Goal: Task Accomplishment & Management: Use online tool/utility

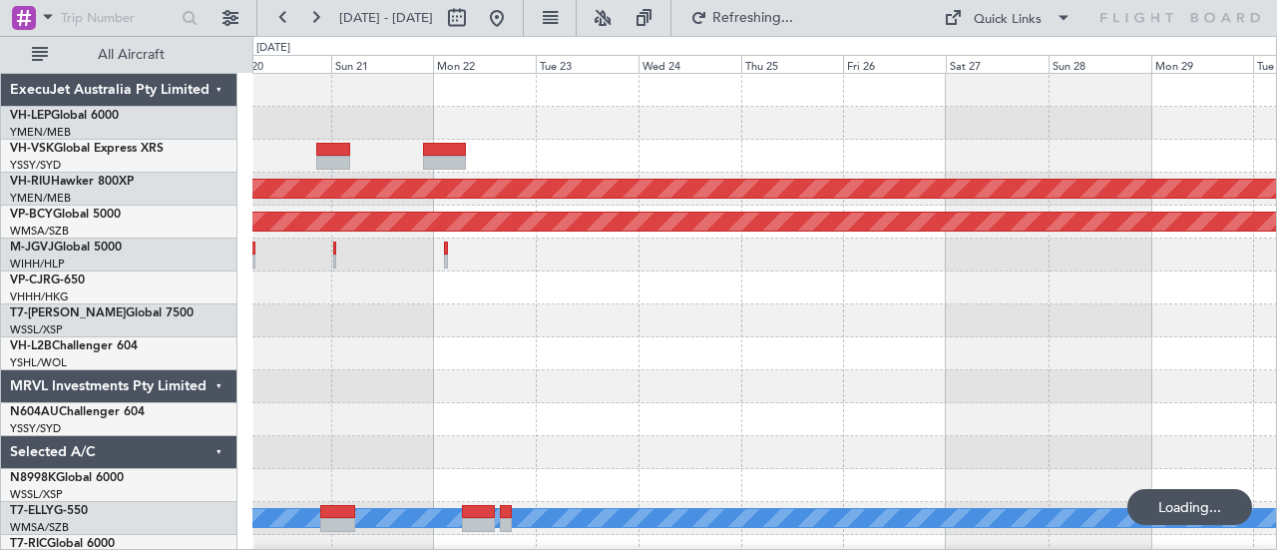
click at [127, 221] on div "Planned Maint [GEOGRAPHIC_DATA] ([GEOGRAPHIC_DATA]) Unplanned Maint [GEOGRAPHIC…" at bounding box center [638, 293] width 1277 height 514
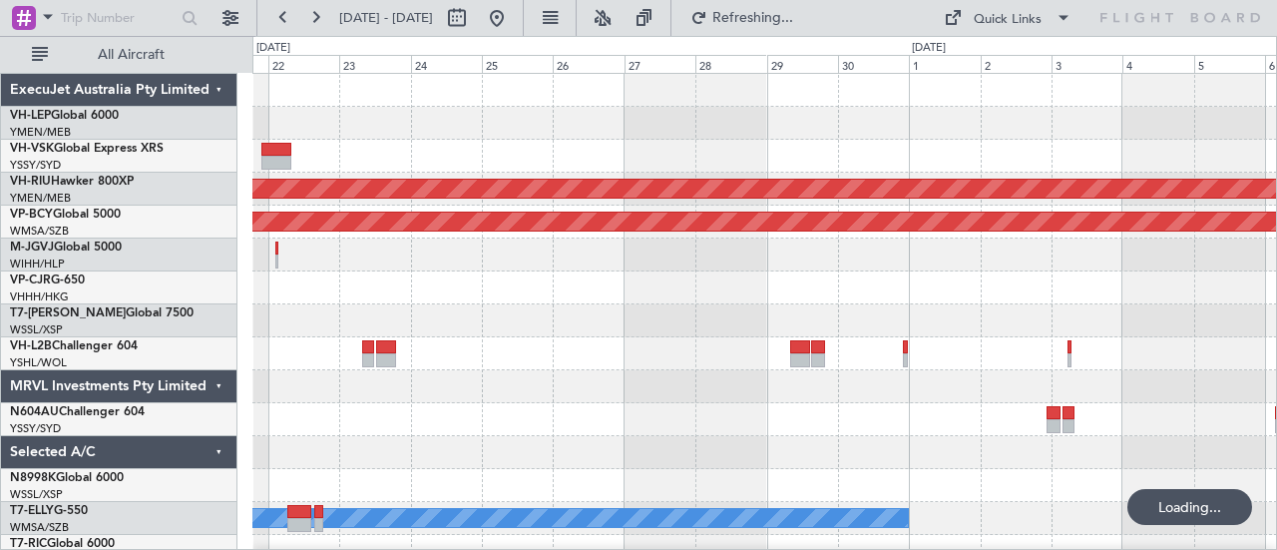
click at [499, 171] on div at bounding box center [764, 156] width 1025 height 33
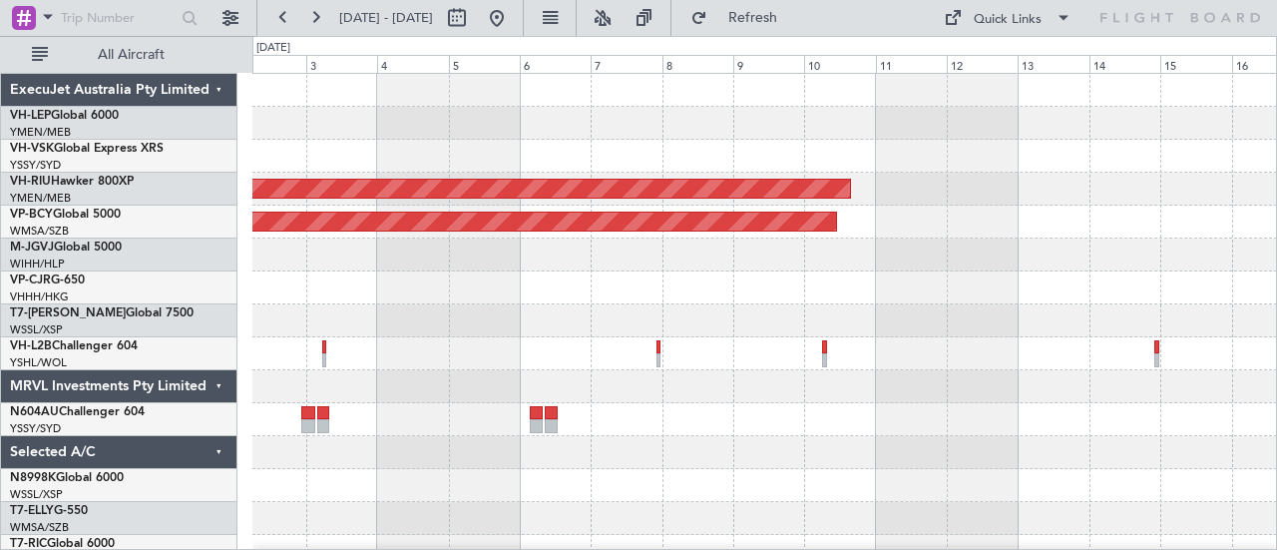
click at [739, 150] on div at bounding box center [764, 156] width 1025 height 33
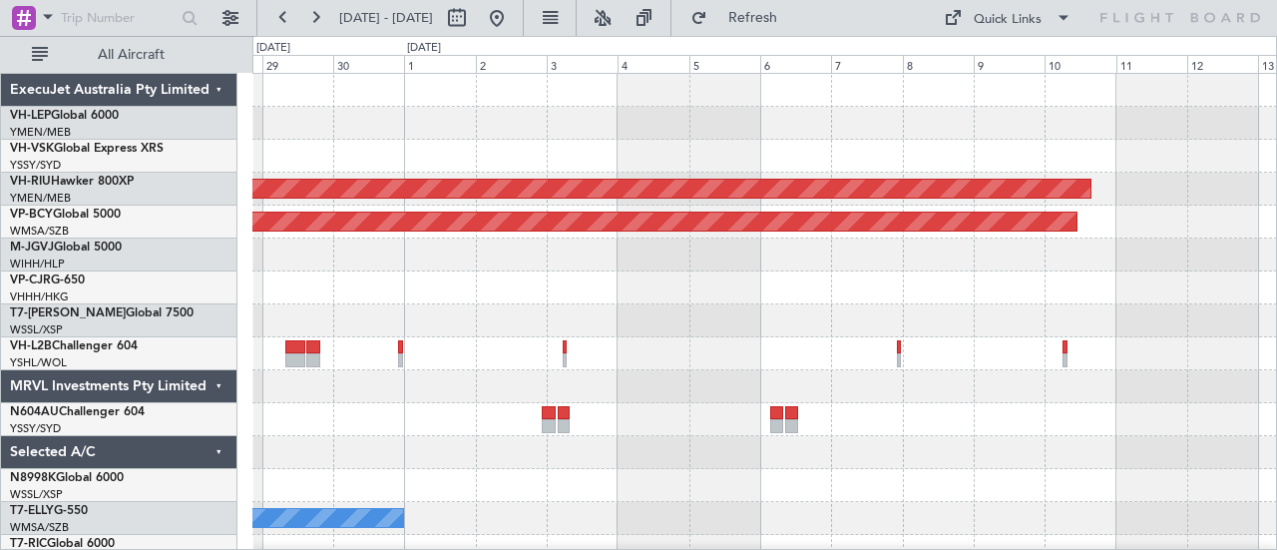
click at [509, 146] on div at bounding box center [764, 156] width 1025 height 33
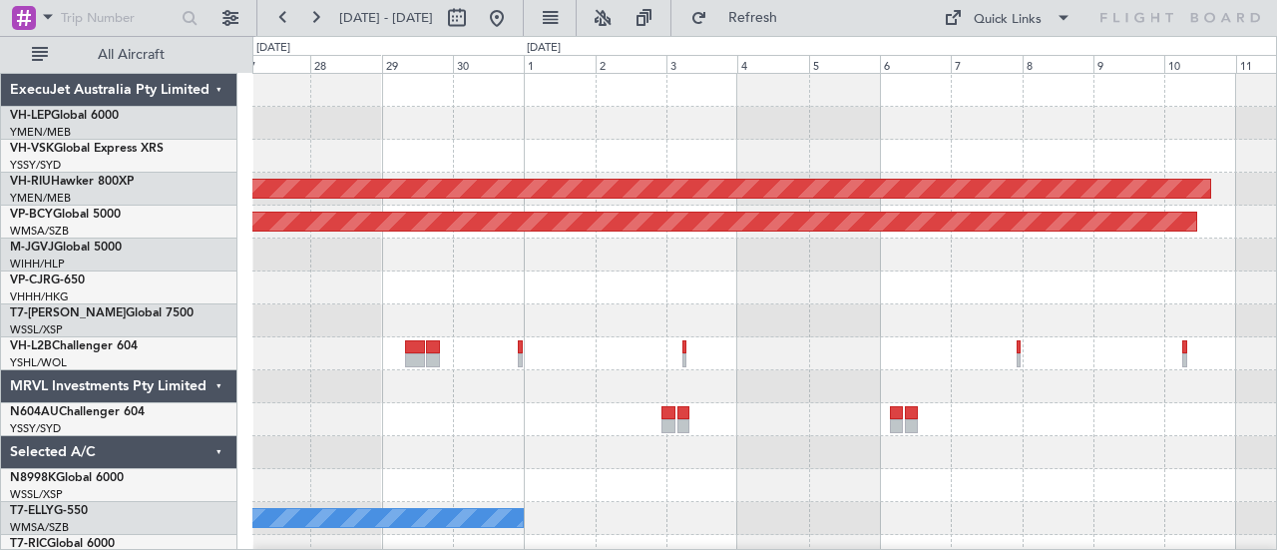
click at [606, 423] on div at bounding box center [764, 419] width 1025 height 33
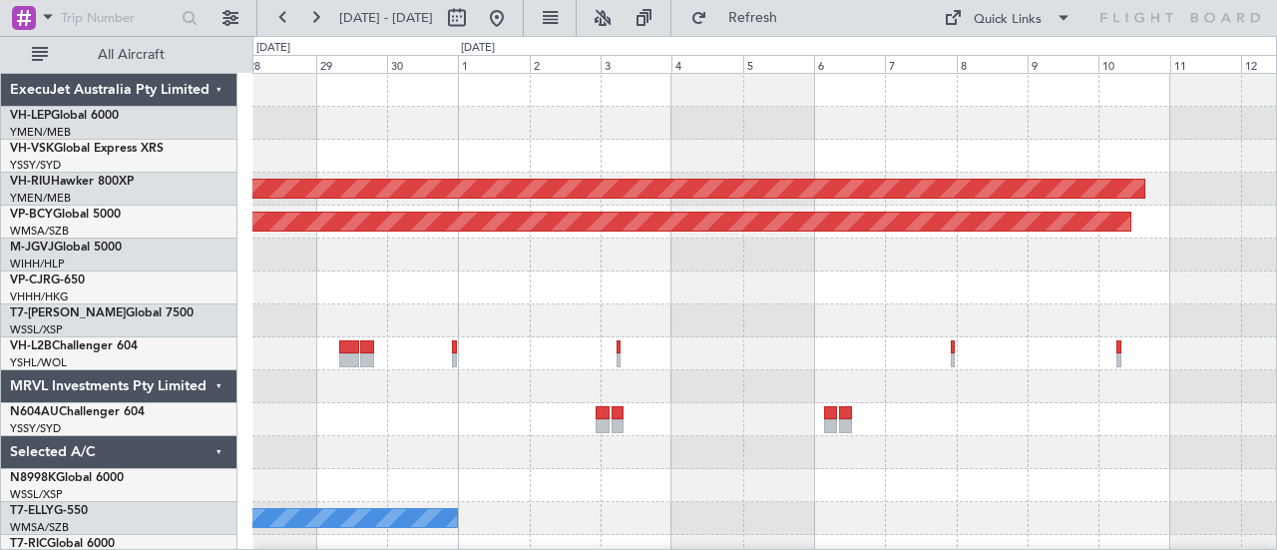
click at [423, 432] on div at bounding box center [764, 419] width 1025 height 33
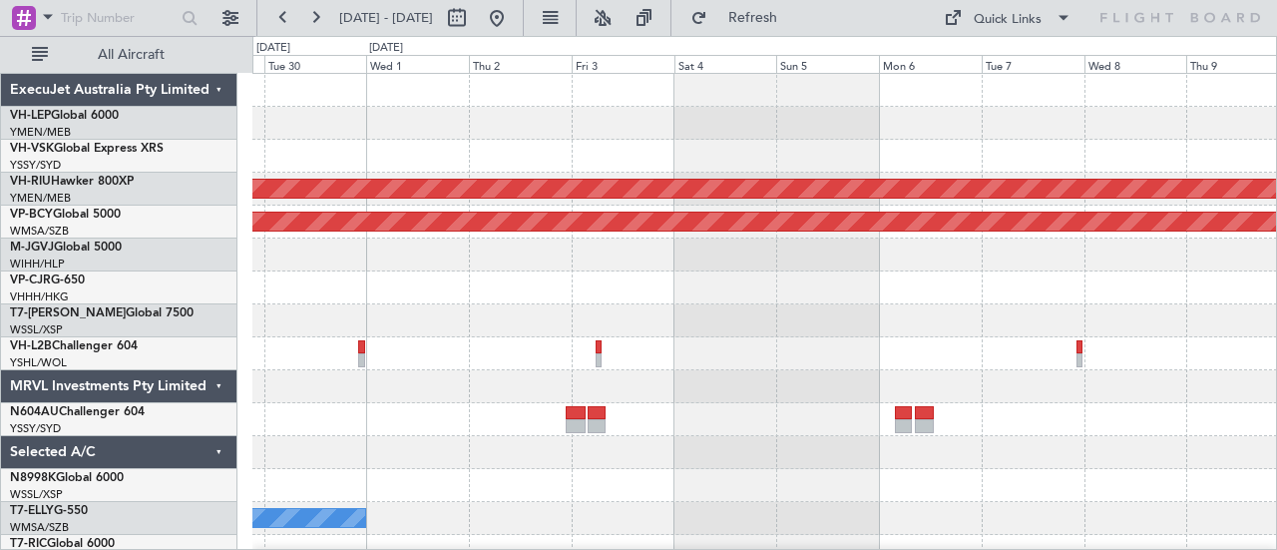
click at [508, 450] on div at bounding box center [764, 452] width 1025 height 33
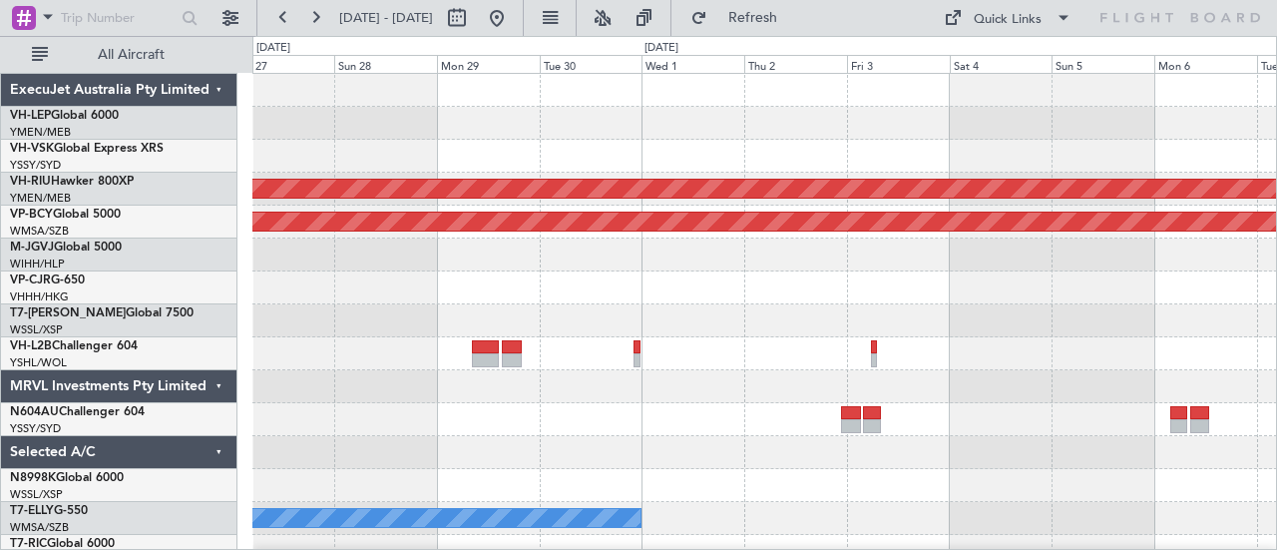
click at [709, 163] on div at bounding box center [764, 156] width 1025 height 33
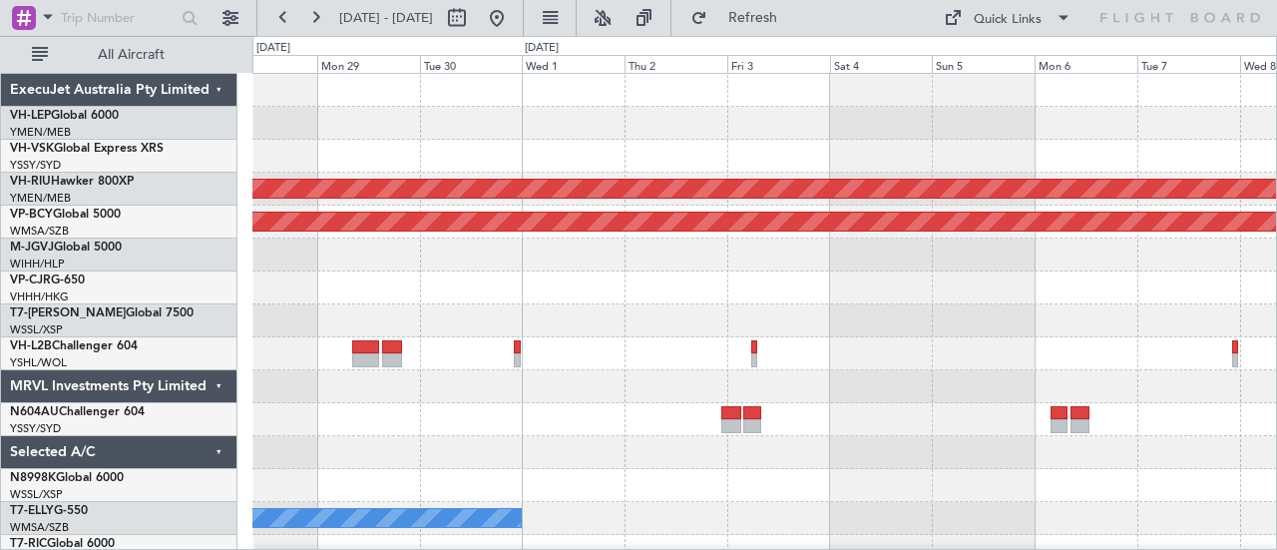
click at [477, 159] on div at bounding box center [764, 156] width 1025 height 33
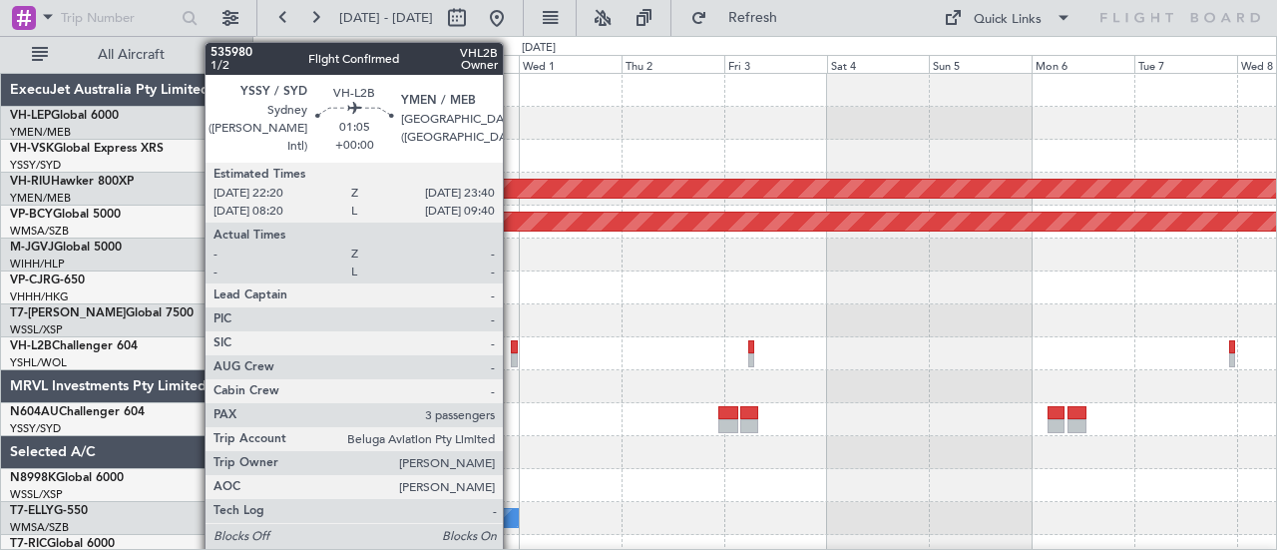
click at [513, 346] on div at bounding box center [514, 347] width 6 height 14
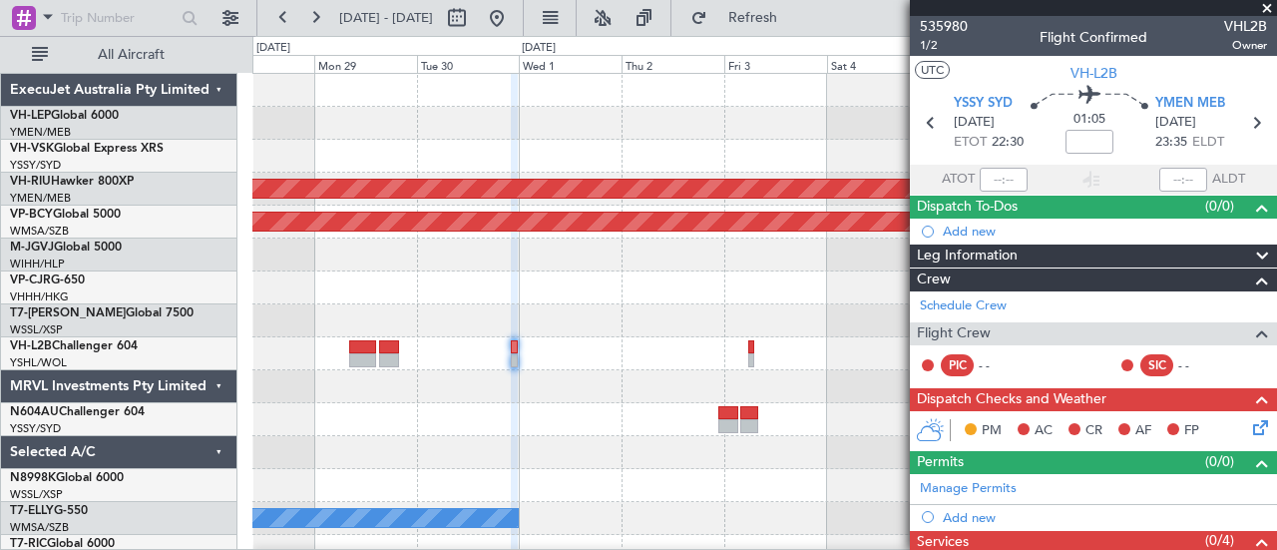
click at [527, 466] on div at bounding box center [764, 452] width 1025 height 33
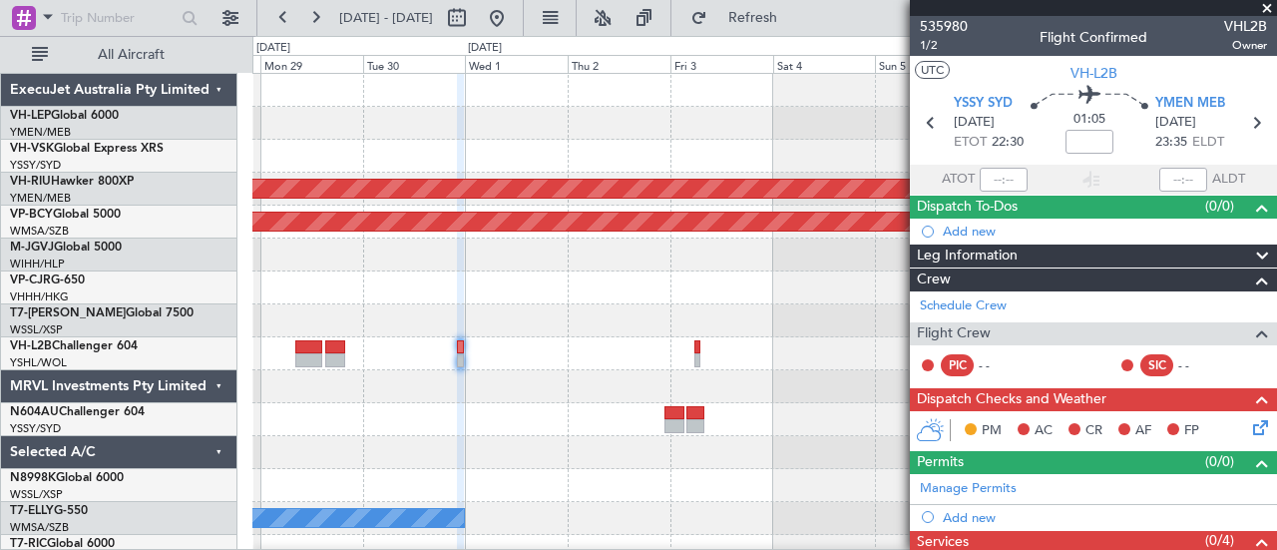
click at [1267, 5] on span at bounding box center [1267, 9] width 20 height 18
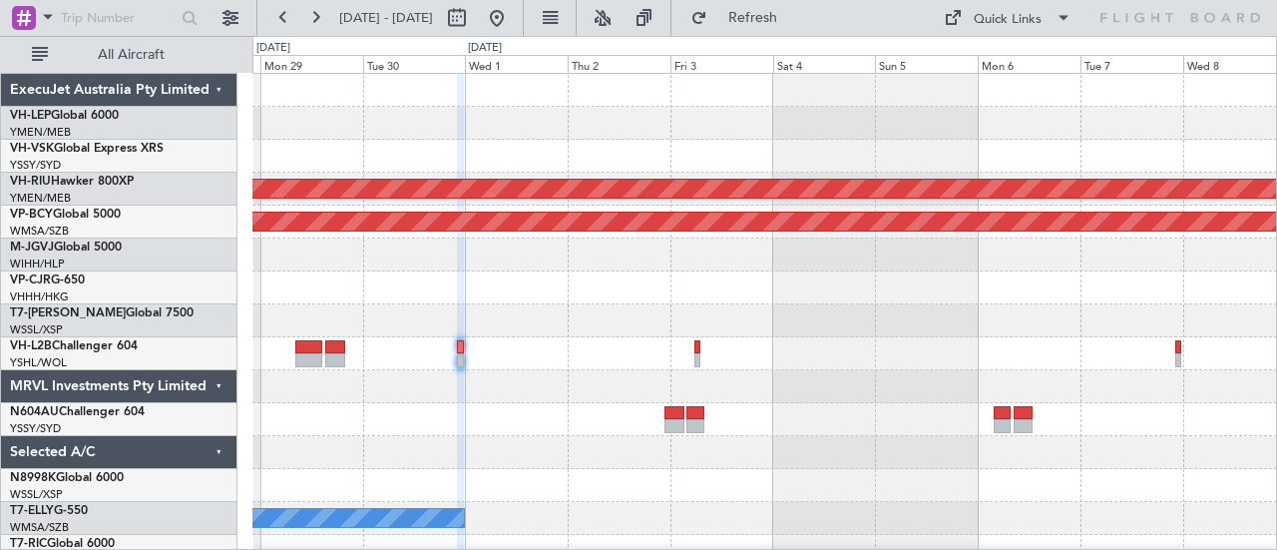
type input "0"
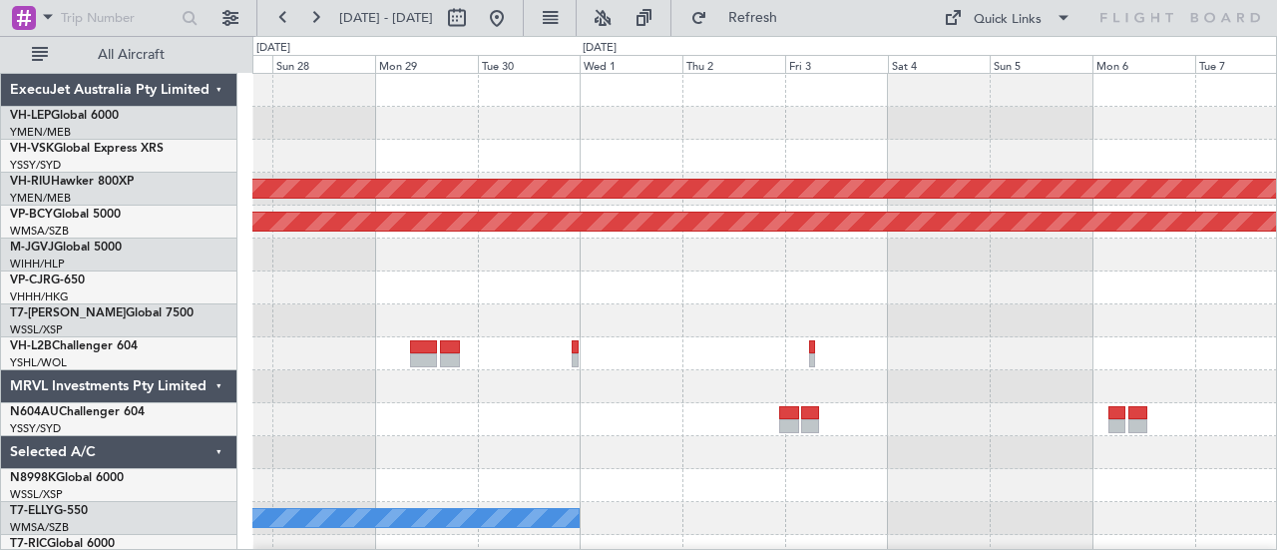
click at [628, 448] on div at bounding box center [764, 452] width 1025 height 33
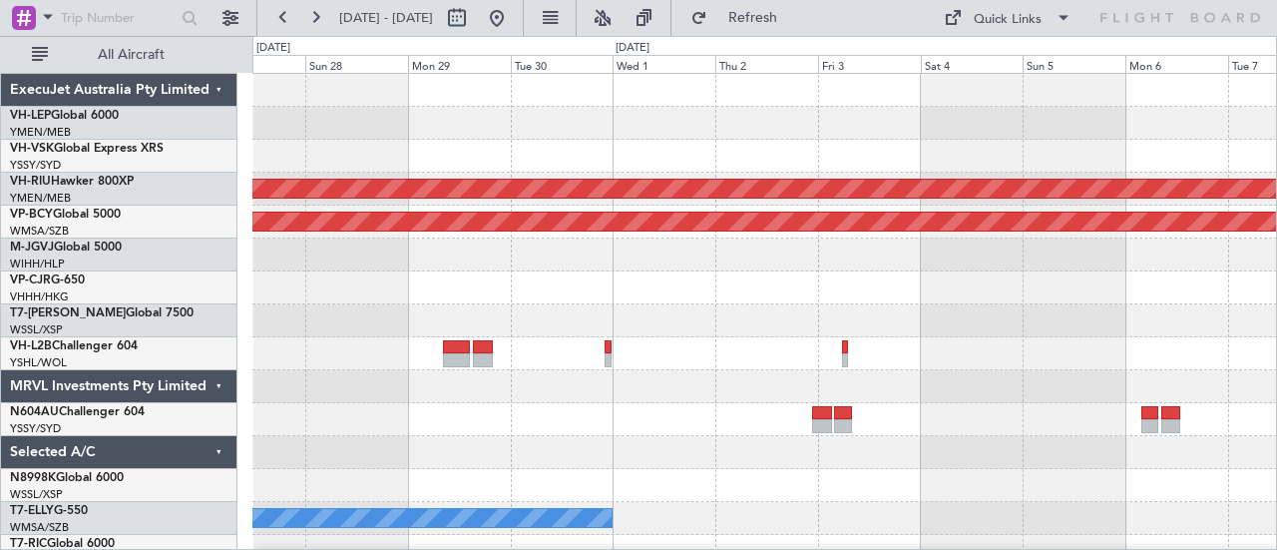
click at [743, 372] on div at bounding box center [764, 386] width 1025 height 33
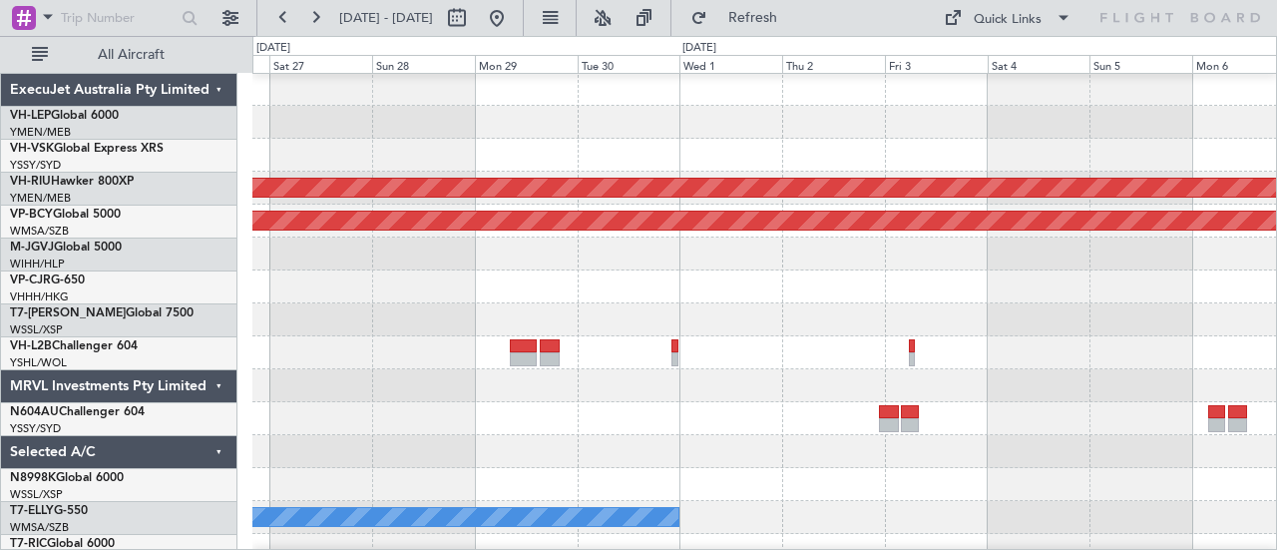
scroll to position [1, 0]
click at [787, 369] on div at bounding box center [764, 385] width 1025 height 33
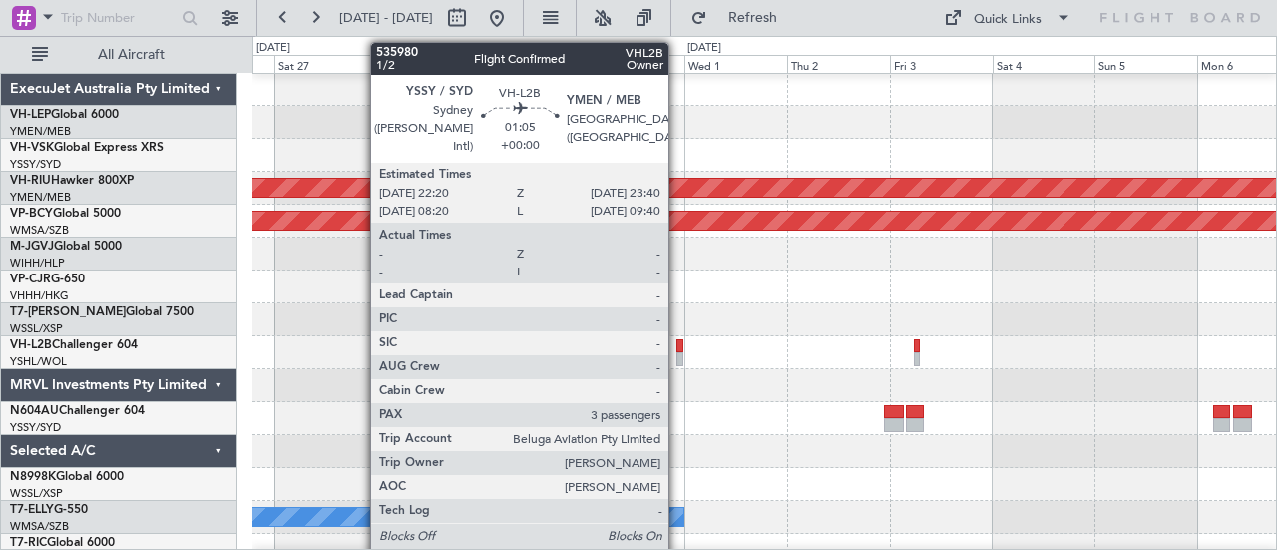
click at [679, 344] on div at bounding box center [680, 346] width 6 height 14
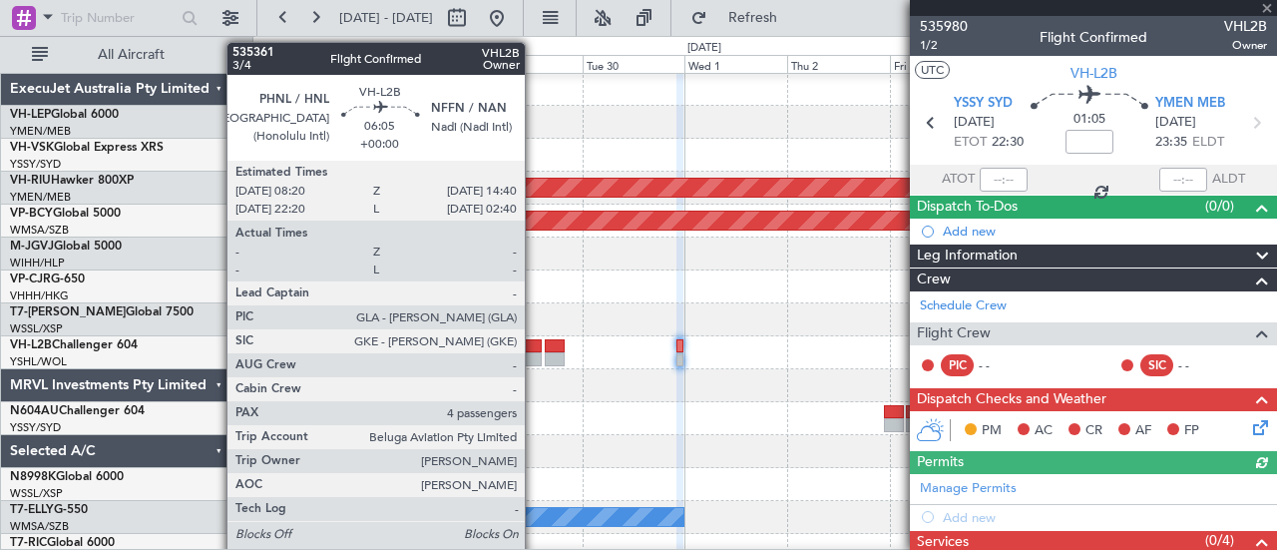
click at [535, 353] on div at bounding box center [529, 359] width 28 height 14
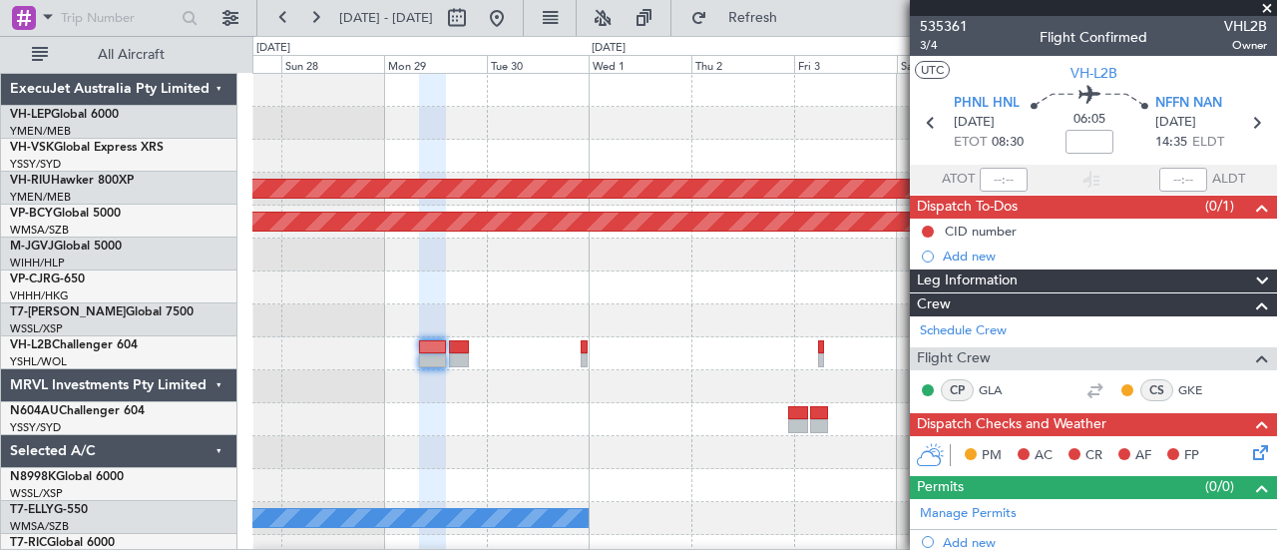
scroll to position [0, 0]
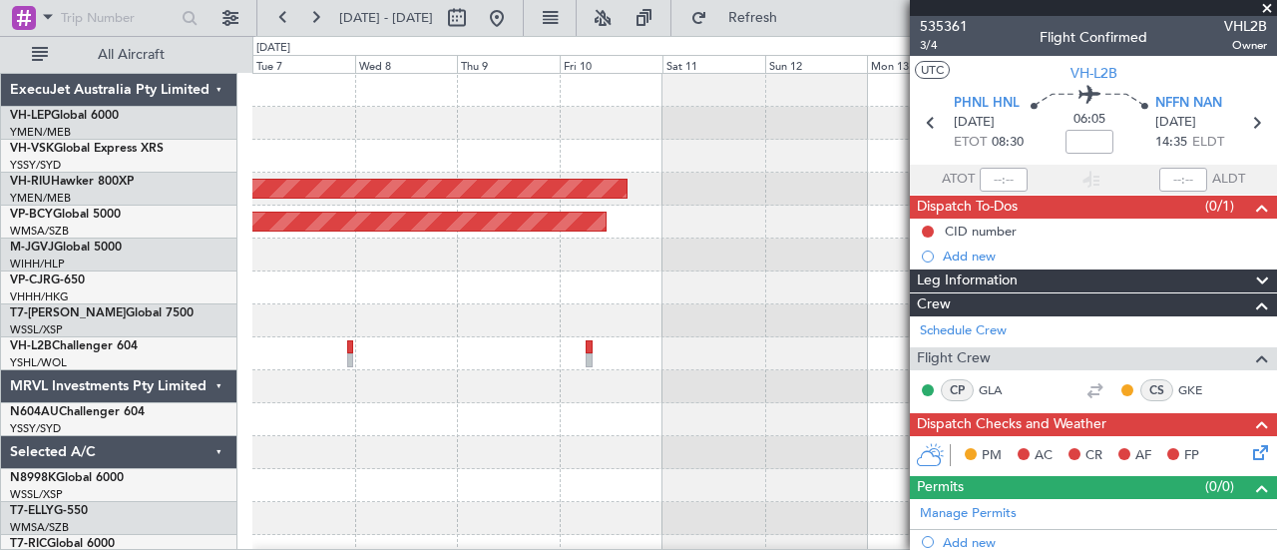
click at [226, 174] on div "Planned Maint [GEOGRAPHIC_DATA] ([GEOGRAPHIC_DATA]) Unplanned Maint [GEOGRAPHIC…" at bounding box center [638, 293] width 1277 height 514
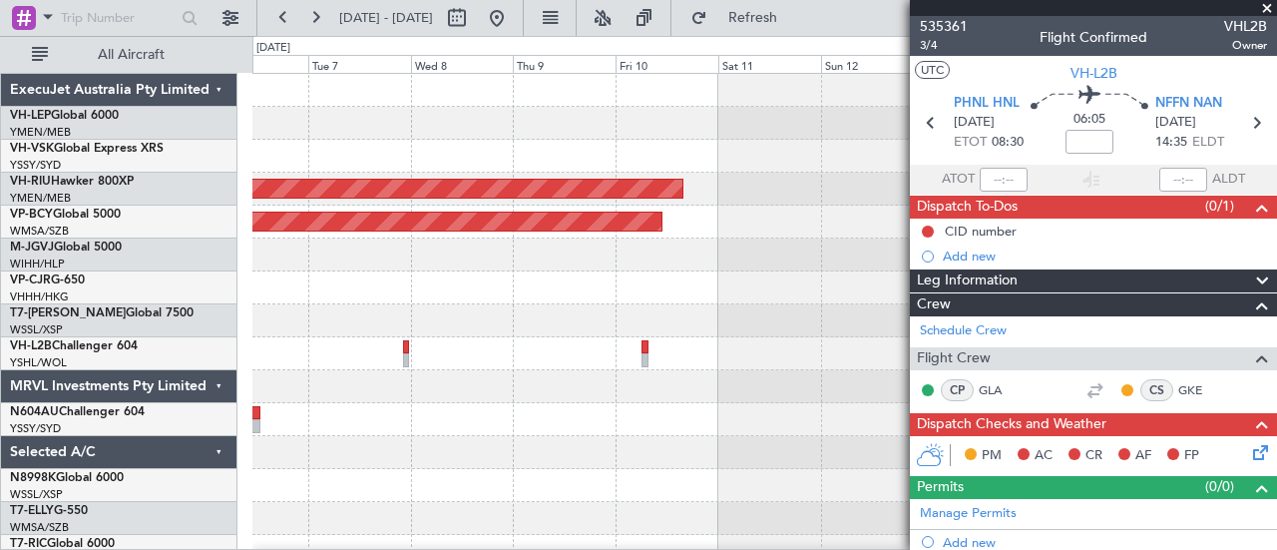
click at [792, 163] on div at bounding box center [764, 156] width 1025 height 33
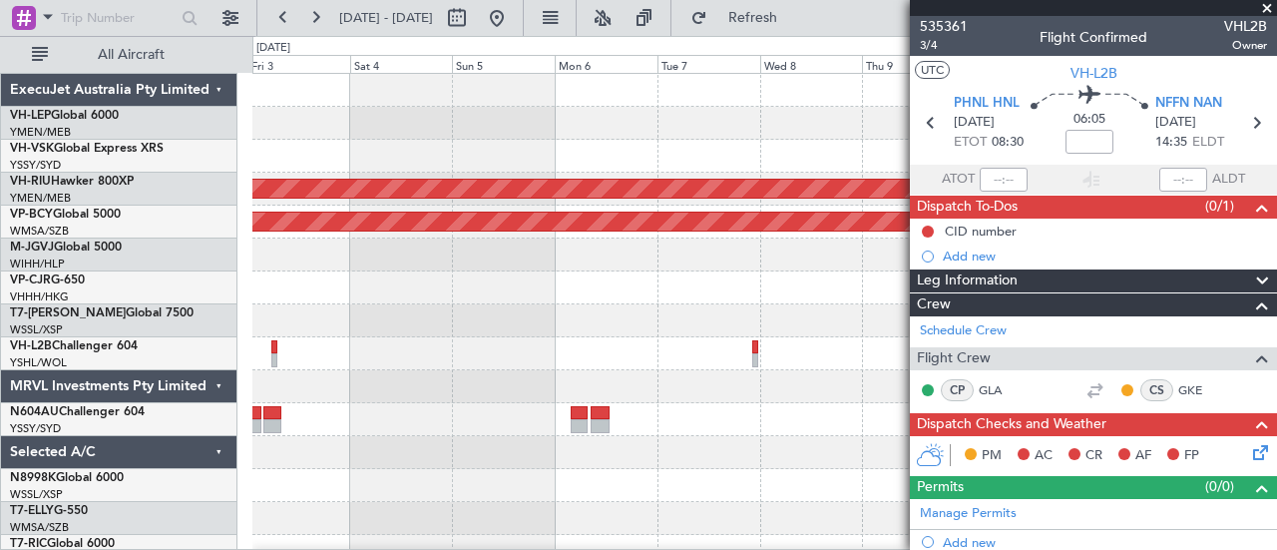
click at [743, 169] on div at bounding box center [764, 156] width 1025 height 33
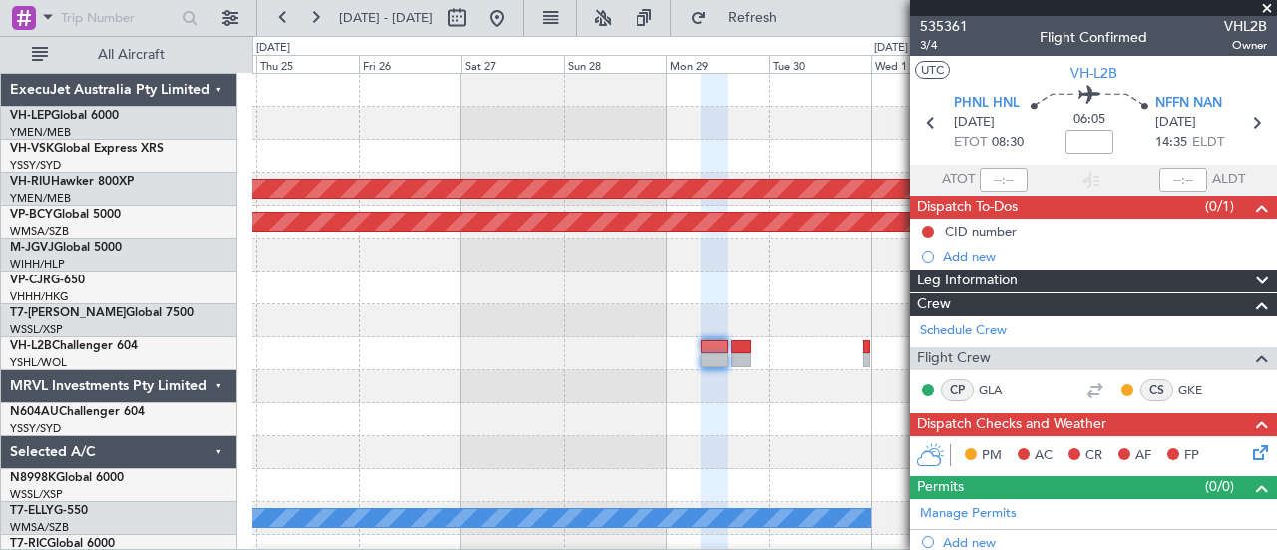
click at [811, 133] on div at bounding box center [764, 123] width 1025 height 33
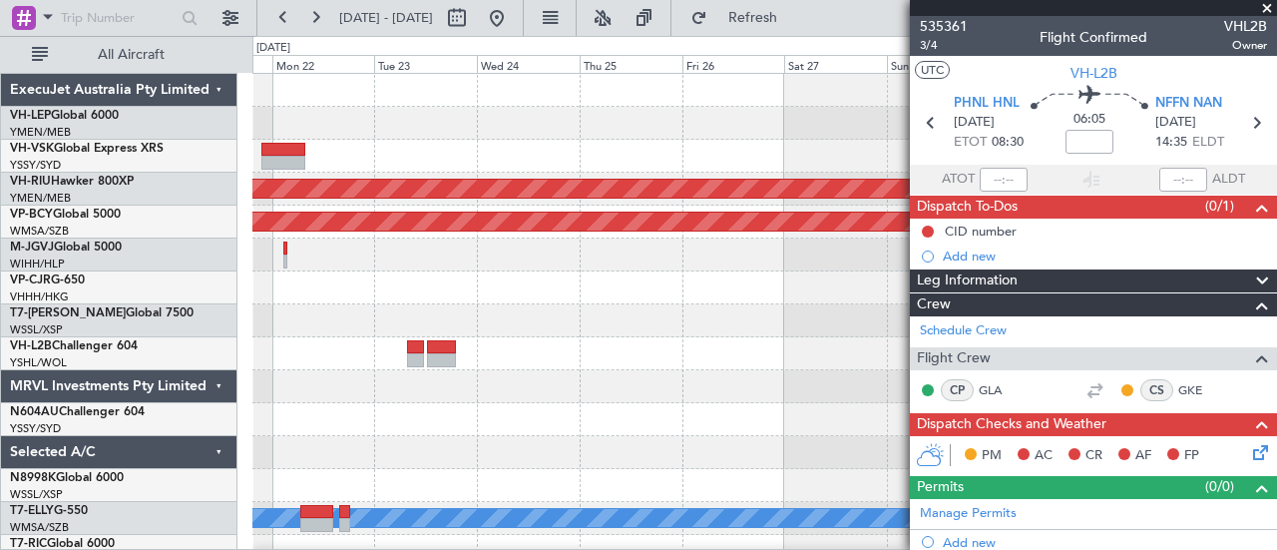
click at [715, 169] on div at bounding box center [764, 156] width 1025 height 33
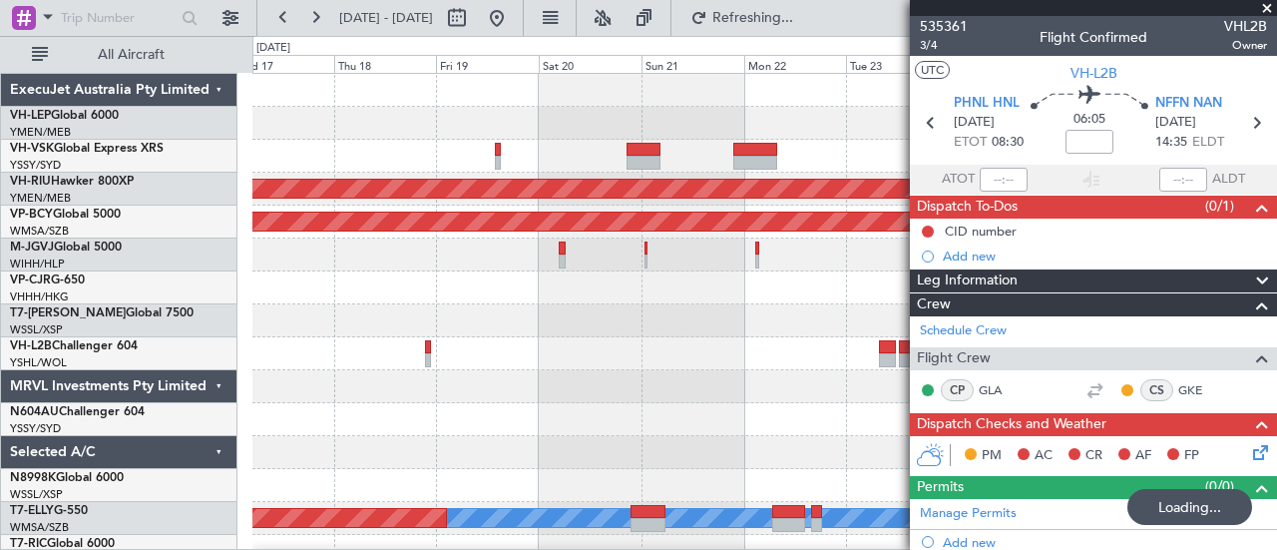
click at [578, 137] on div at bounding box center [764, 123] width 1025 height 33
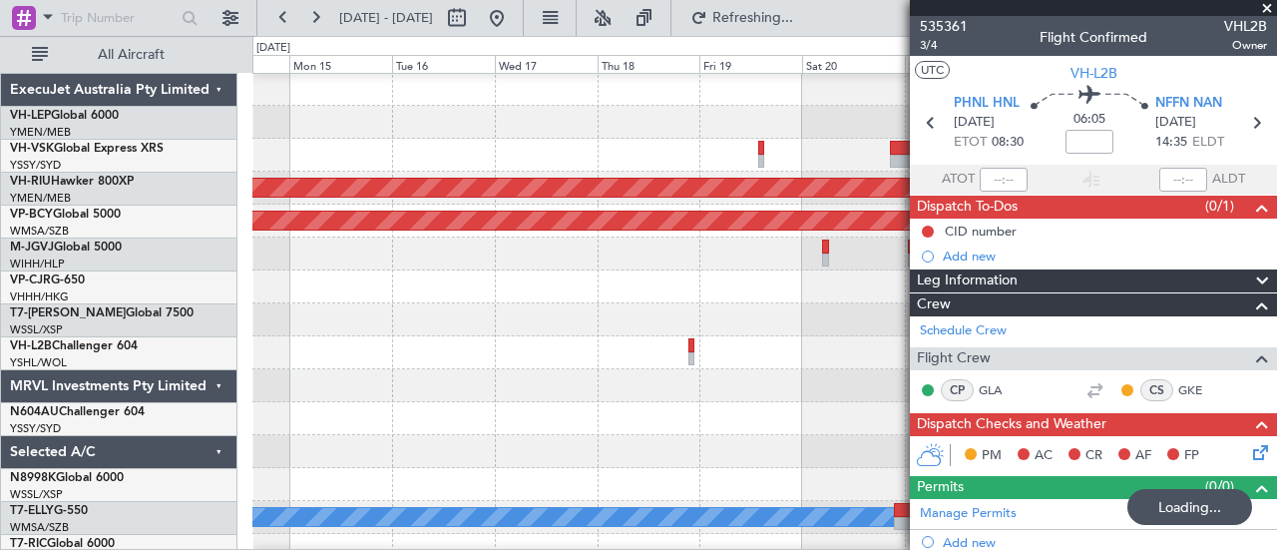
click at [678, 114] on div at bounding box center [764, 122] width 1025 height 33
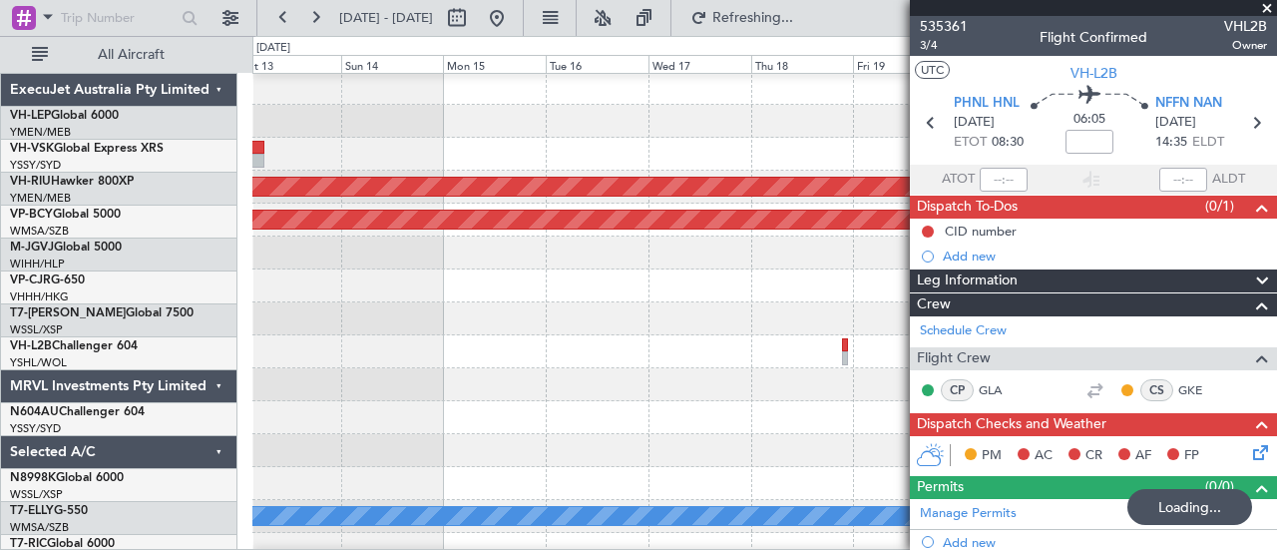
click at [769, 129] on div at bounding box center [764, 121] width 1025 height 33
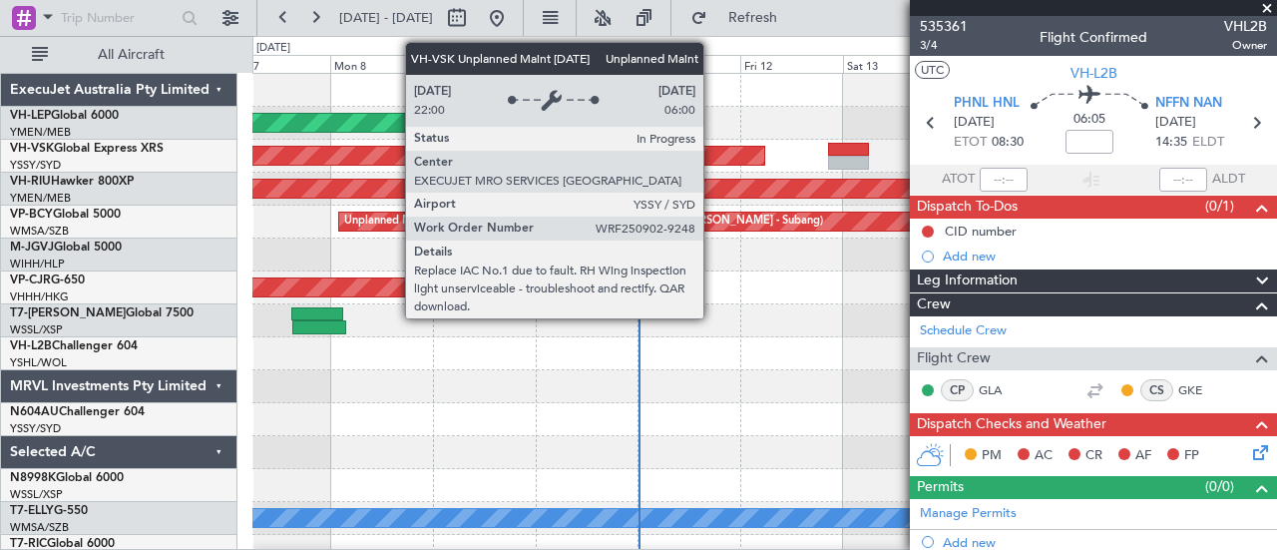
click at [128, 207] on div "Unplanned Maint Wichita (Wichita Mid-continent) Unplanned Maint Sydney ([PERSON…" at bounding box center [638, 293] width 1277 height 514
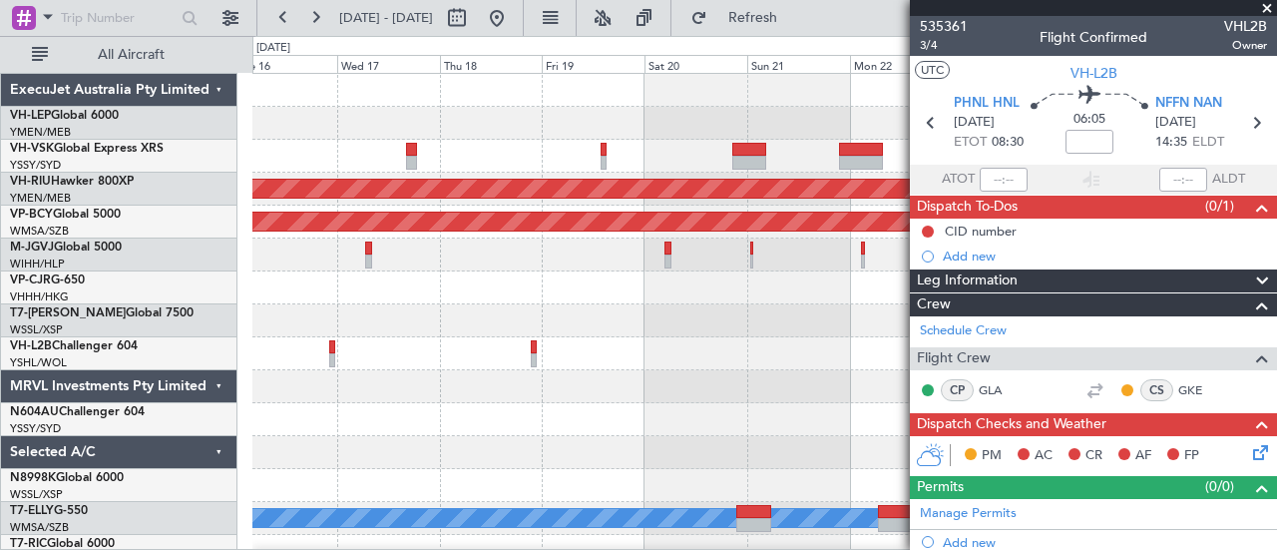
click at [1267, 4] on span at bounding box center [1267, 9] width 20 height 18
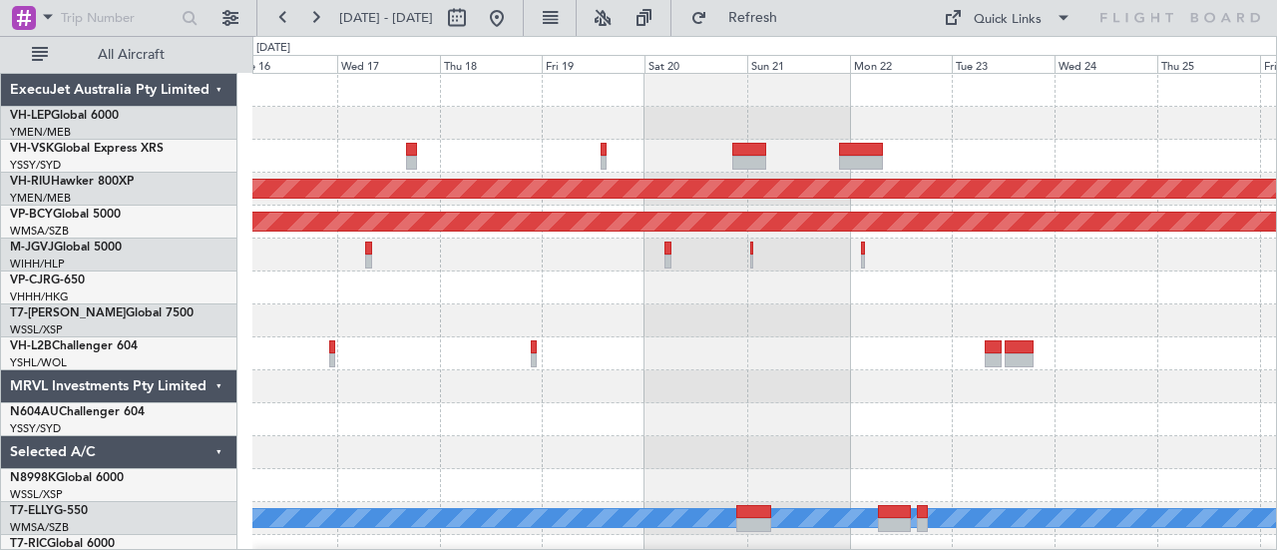
type input "0"
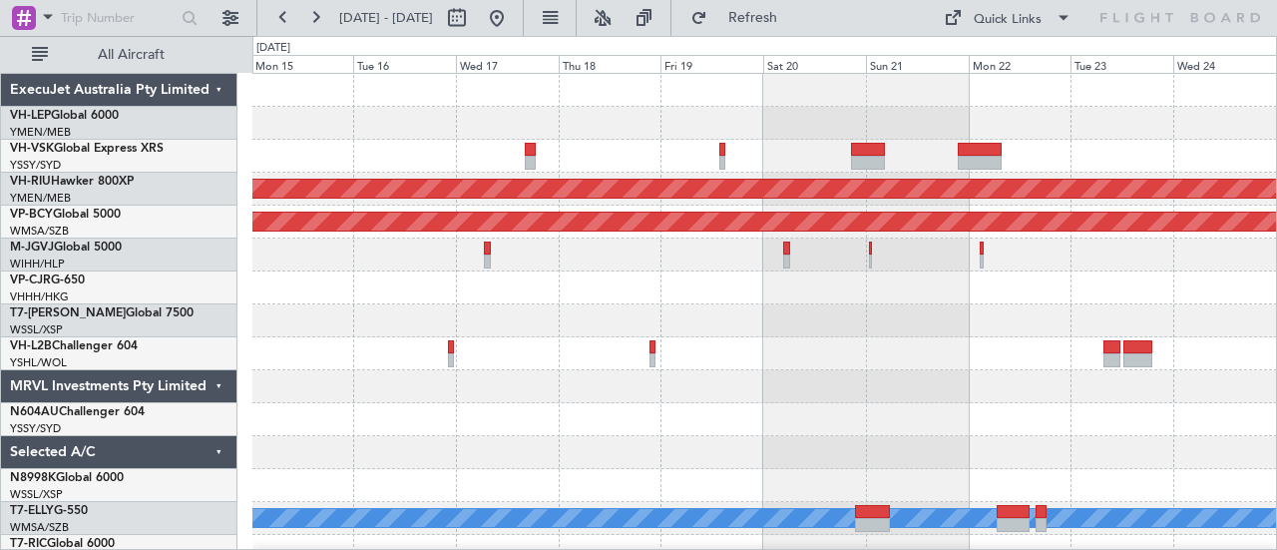
click at [589, 112] on div at bounding box center [764, 123] width 1025 height 33
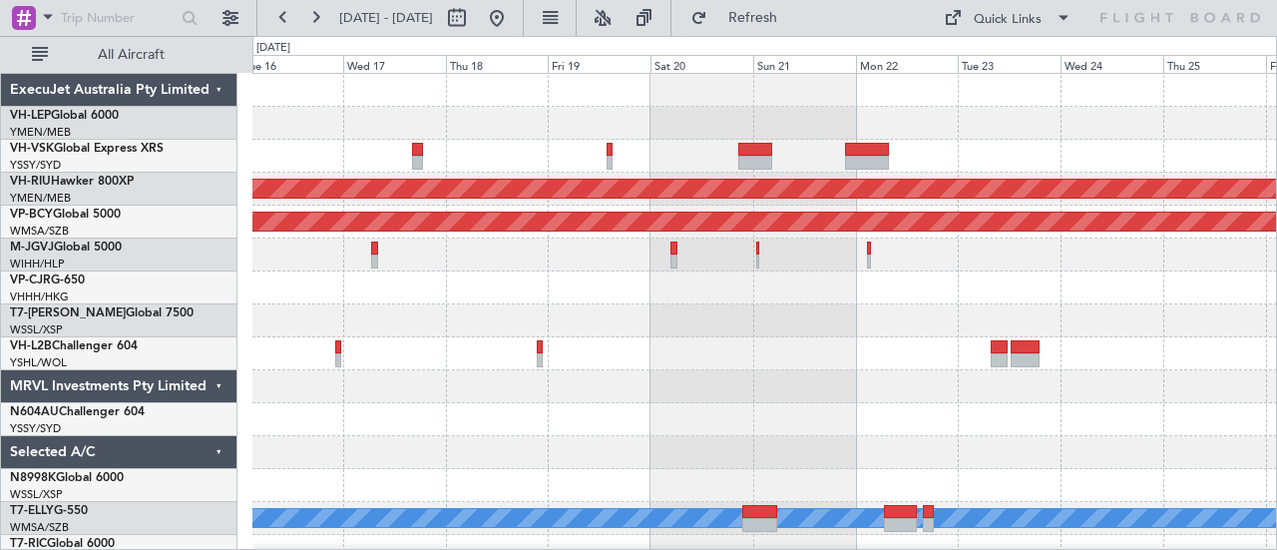
click at [493, 163] on div at bounding box center [764, 156] width 1025 height 33
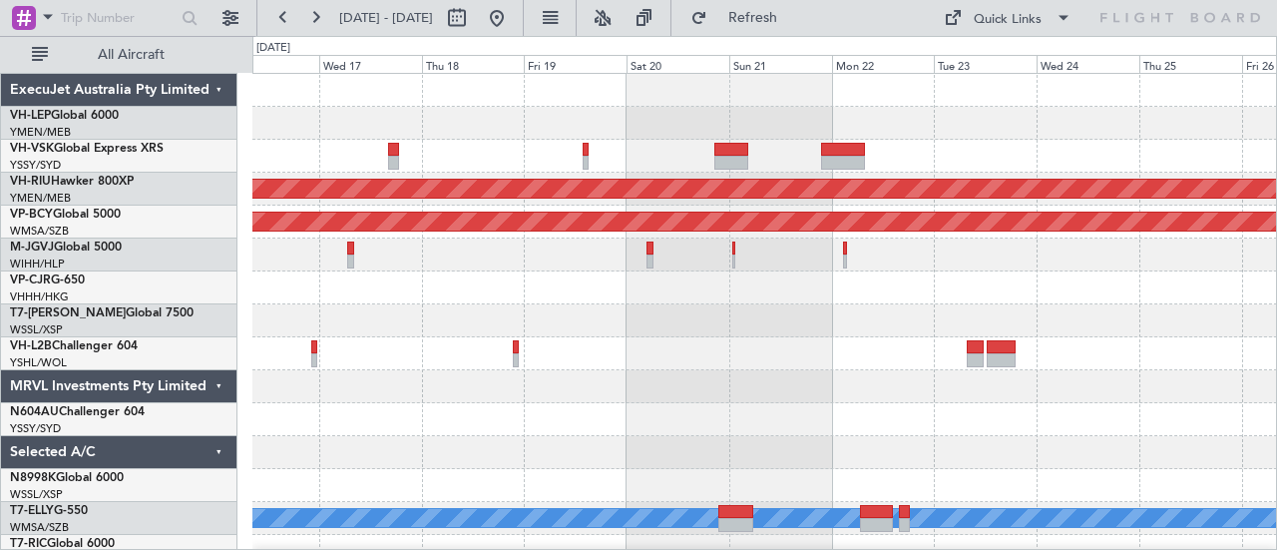
click at [693, 125] on div at bounding box center [764, 123] width 1025 height 33
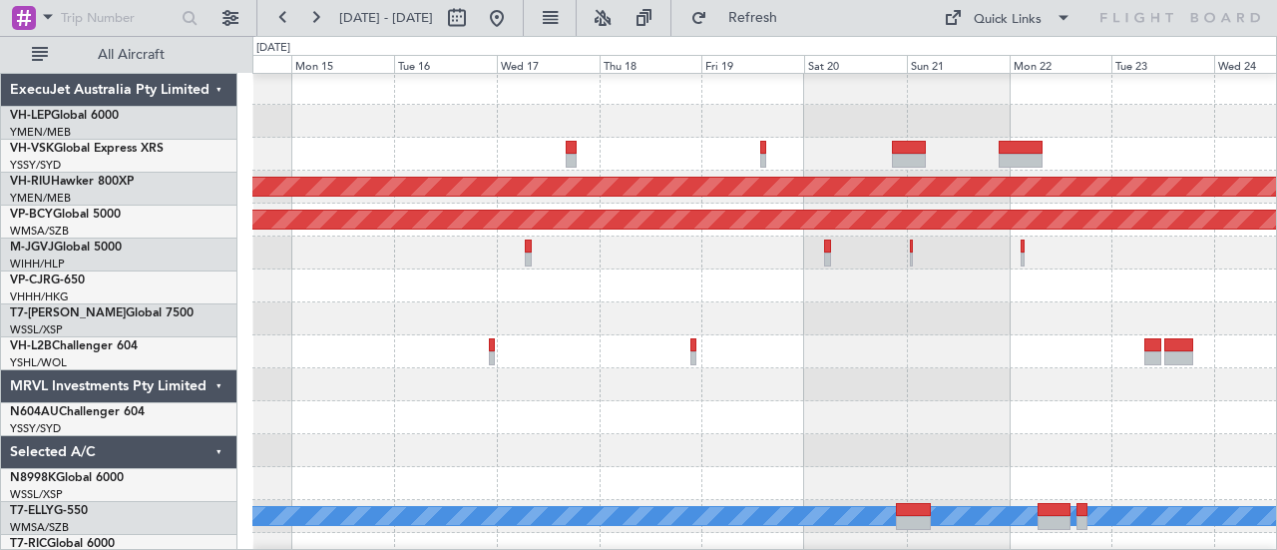
scroll to position [2, 0]
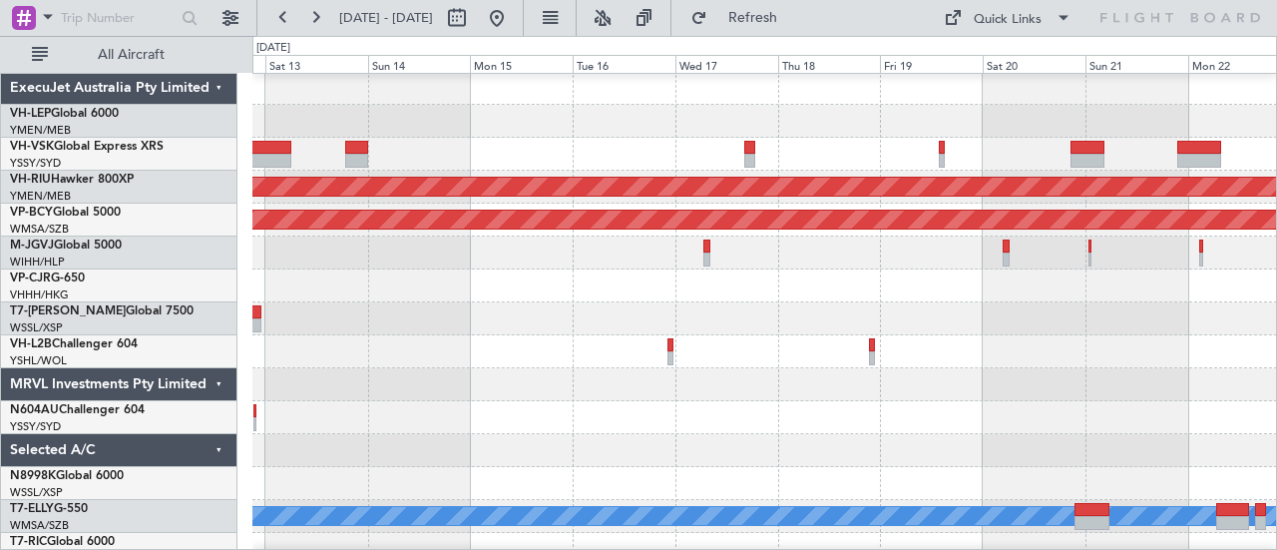
click at [862, 126] on div at bounding box center [764, 121] width 1025 height 33
click at [736, 156] on div "Unplanned Maint Sydney ([PERSON_NAME] Intl)" at bounding box center [764, 154] width 1025 height 33
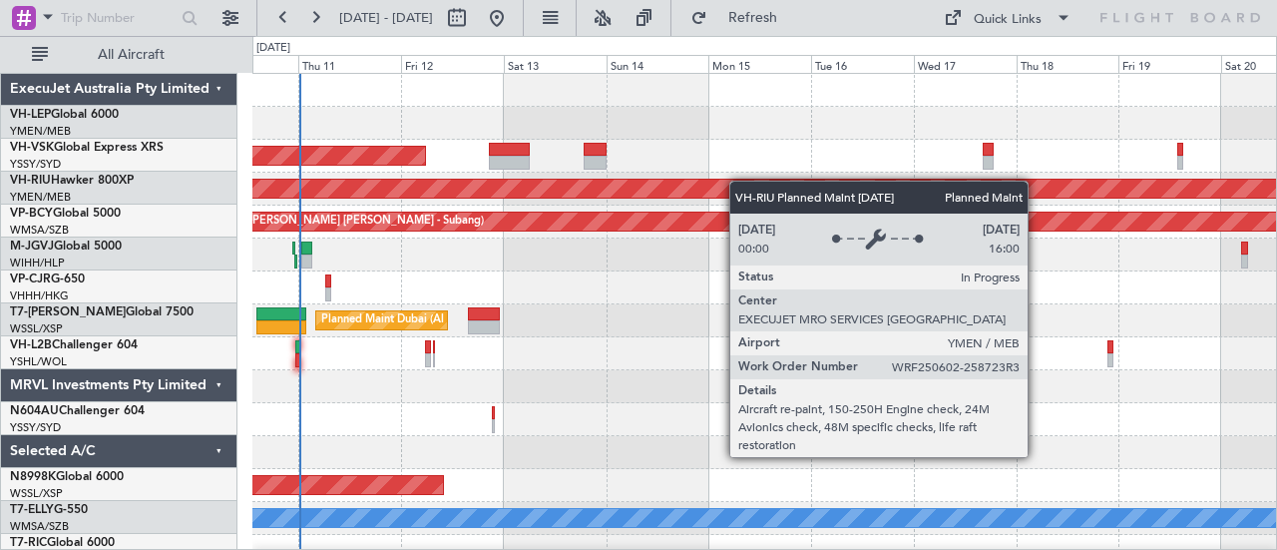
scroll to position [0, 0]
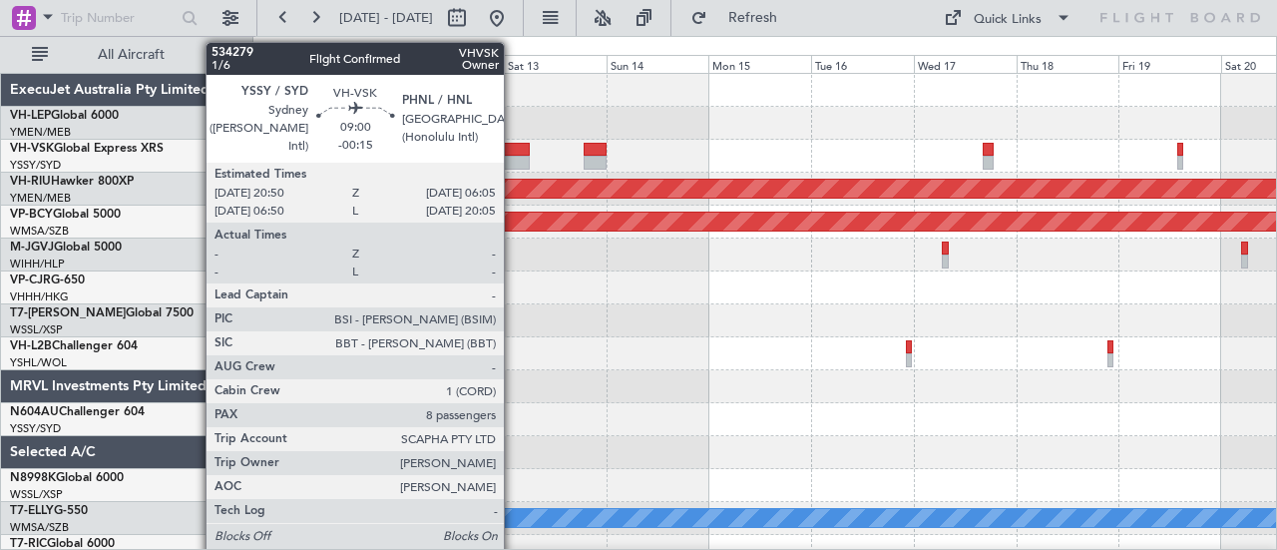
click at [514, 156] on div at bounding box center [509, 163] width 40 height 14
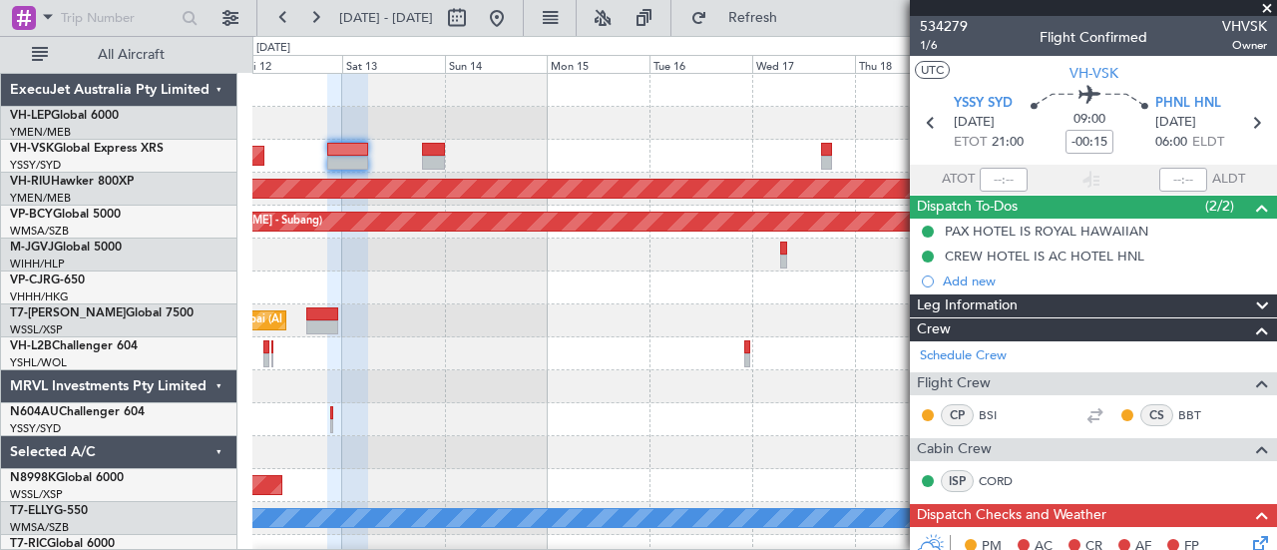
click at [615, 153] on div "Unplanned Maint Sydney ([PERSON_NAME] Intl)" at bounding box center [764, 156] width 1025 height 33
click at [507, 302] on div "Planned Maint [GEOGRAPHIC_DATA] ([GEOGRAPHIC_DATA] Intl)" at bounding box center [764, 287] width 1025 height 33
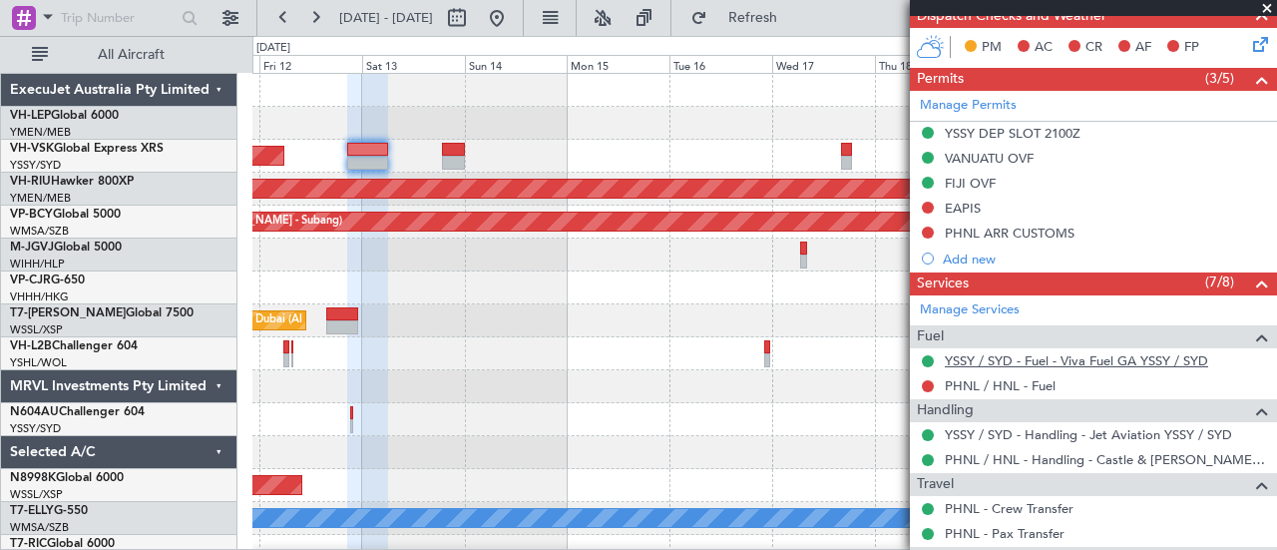
scroll to position [978, 0]
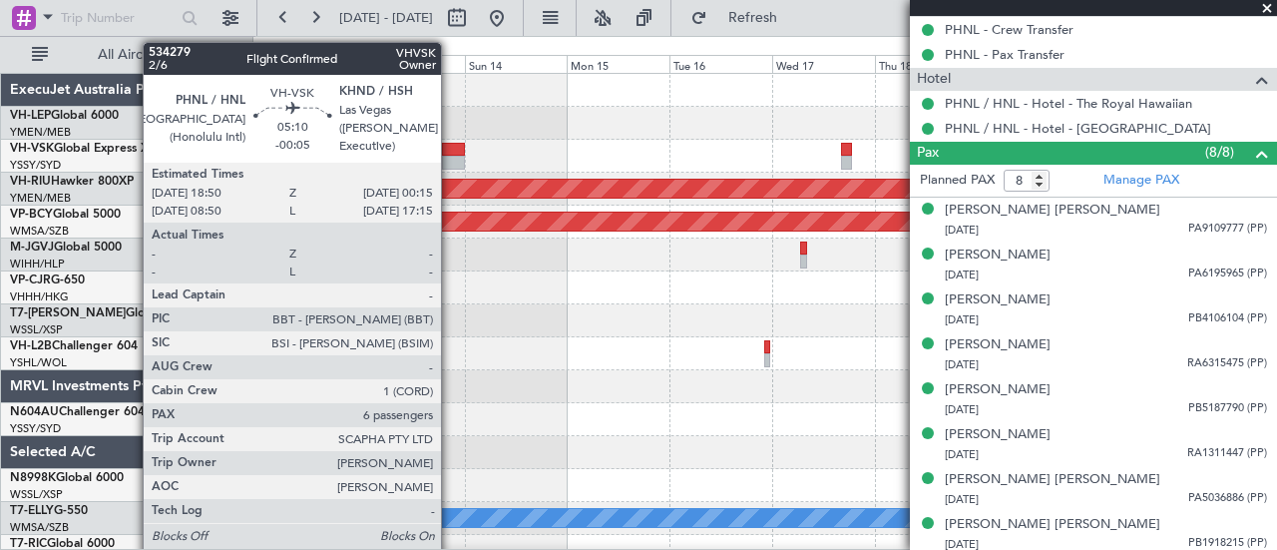
click at [451, 159] on div at bounding box center [454, 163] width 24 height 14
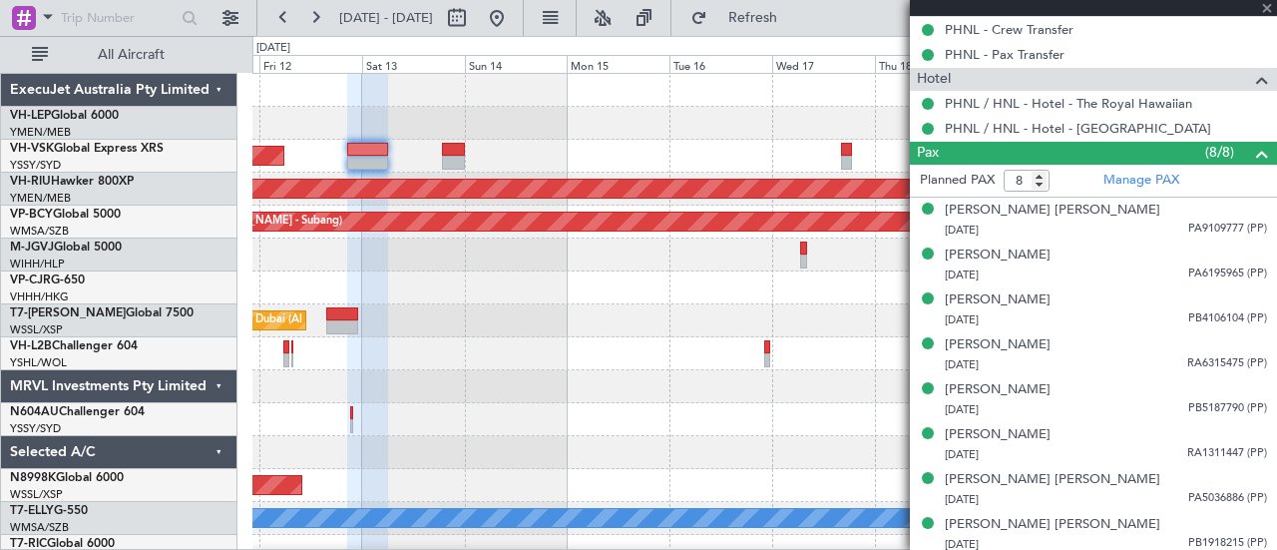
type input "-00:05"
type input "6"
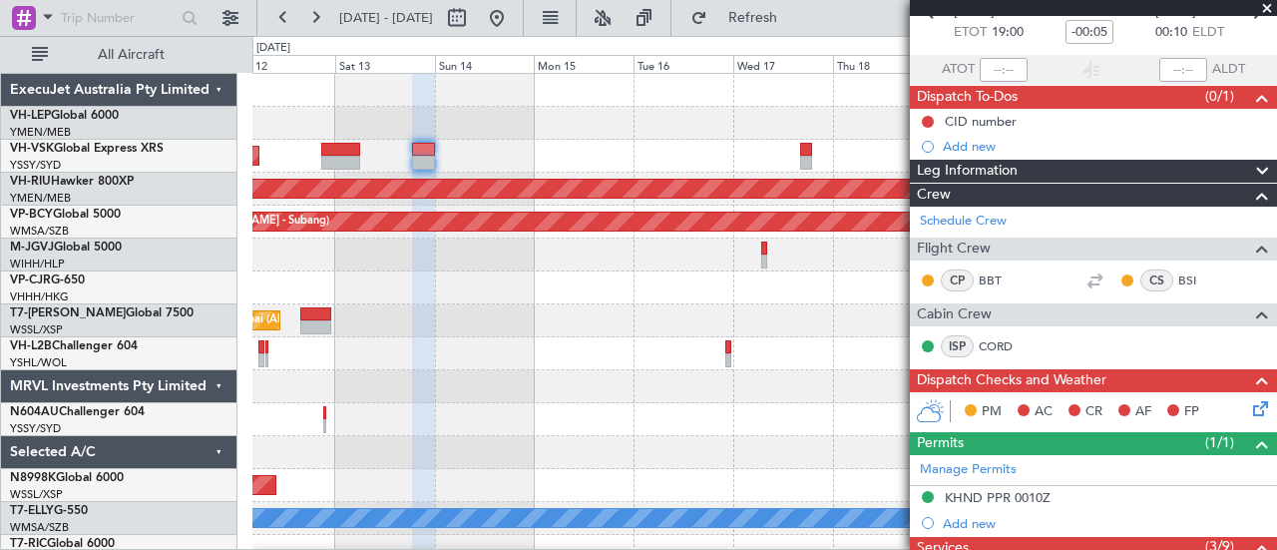
scroll to position [0, 0]
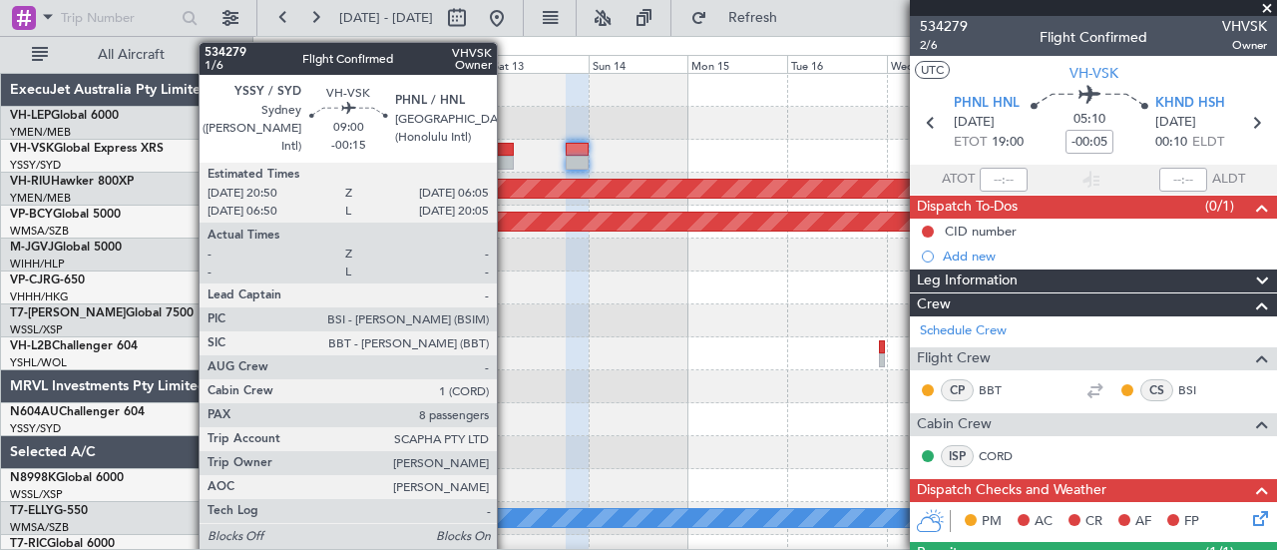
click at [507, 159] on div at bounding box center [494, 163] width 39 height 14
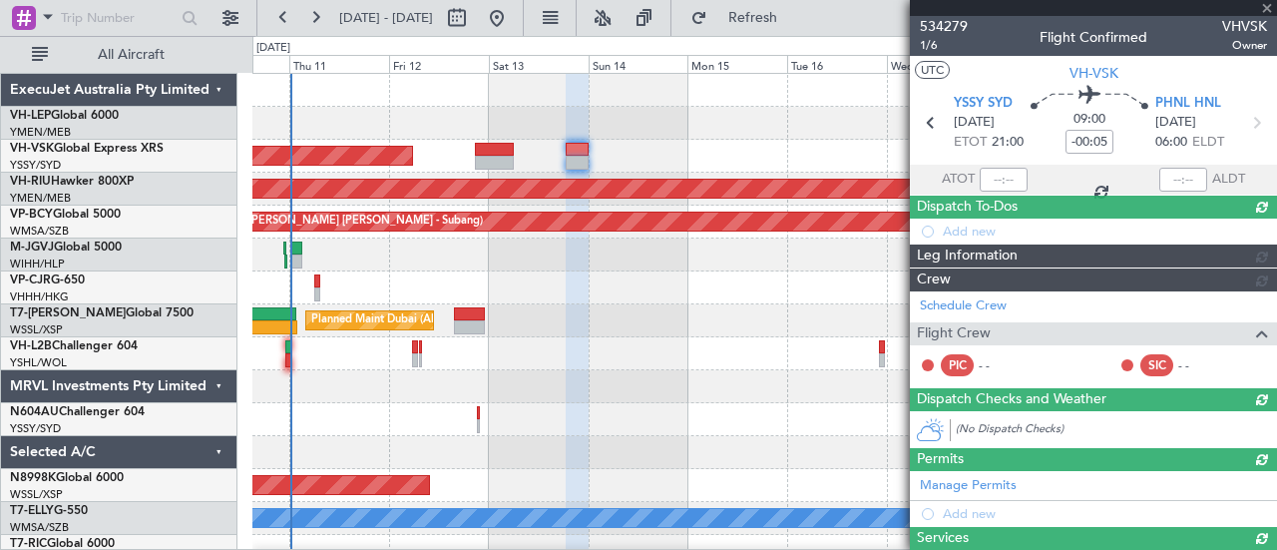
type input "-00:15"
type input "8"
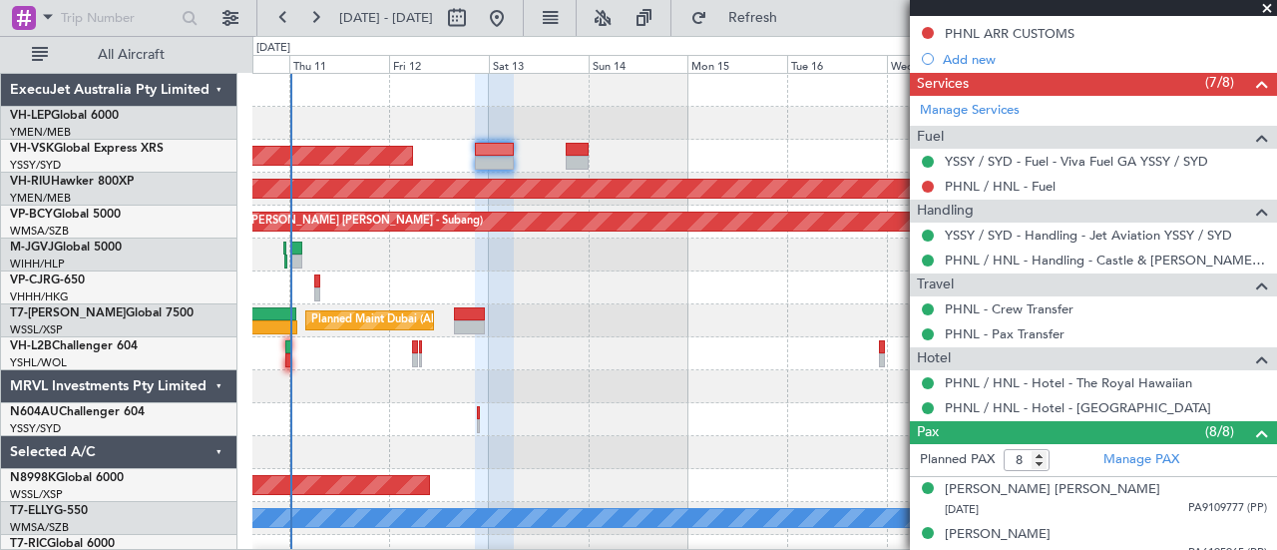
scroll to position [697, 0]
